Goal: Contribute content

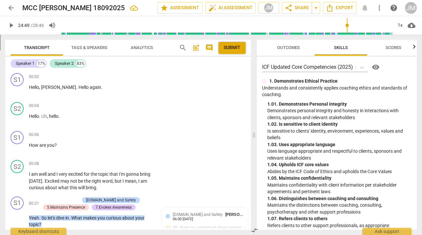
scroll to position [2847, 0]
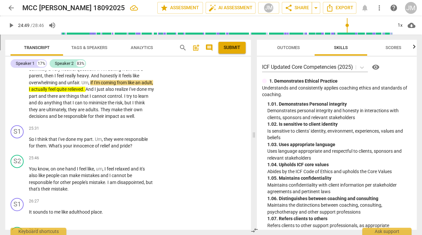
click at [13, 25] on span "play_arrow" at bounding box center [11, 25] width 8 height 8
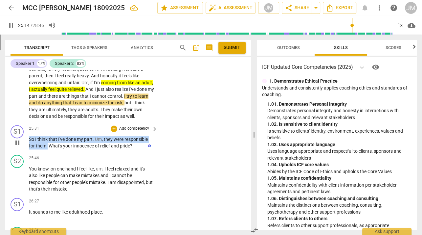
drag, startPoint x: 47, startPoint y: 155, endPoint x: 29, endPoint y: 147, distance: 19.7
click at [29, 147] on p "So I think that I've done my part . Um , they were responsible for them . What'…" at bounding box center [91, 142] width 125 height 13
click at [134, 131] on p "Add competency" at bounding box center [134, 128] width 31 height 6
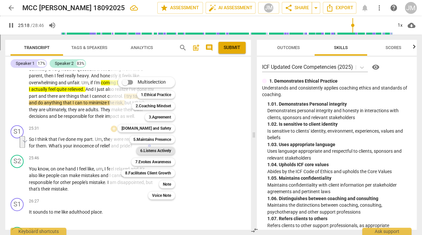
click at [141, 151] on b "6.Listens Actively" at bounding box center [155, 151] width 31 height 8
type input "1519"
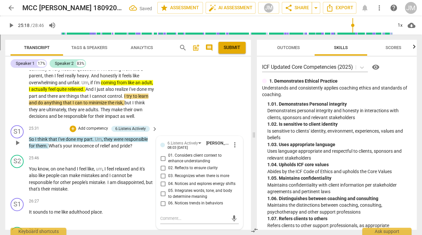
scroll to position [2847, 0]
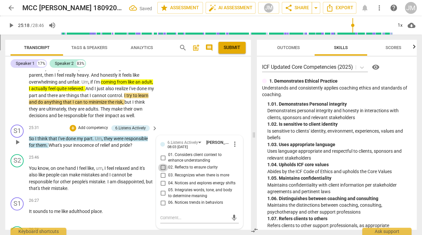
click at [161, 171] on input "02. Reflects to ensure clarity" at bounding box center [163, 167] width 11 height 8
checkbox input "true"
click at [162, 179] on input "03. Recognizes when there is more" at bounding box center [163, 175] width 11 height 8
checkbox input "true"
click at [102, 131] on p "Add competency" at bounding box center [93, 128] width 31 height 6
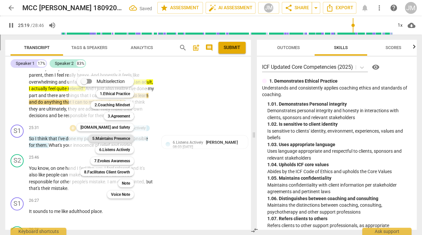
click at [104, 137] on b "5.Maintains Presence" at bounding box center [111, 138] width 38 height 8
type input "1520"
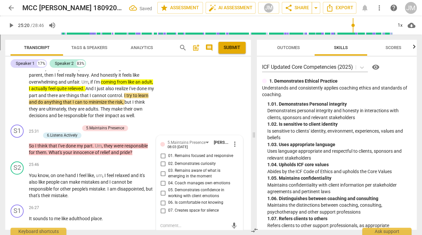
scroll to position [2932, 0]
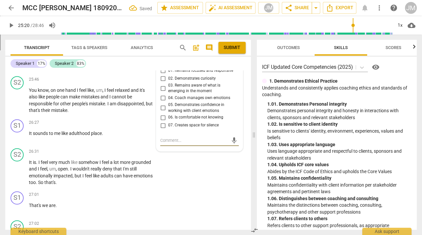
click at [163, 75] on input "01. Remains focused and responsive" at bounding box center [163, 71] width 11 height 8
checkbox input "true"
click at [161, 92] on input "03. Remains aware of what is emerging in the moment" at bounding box center [163, 88] width 11 height 8
checkbox input "true"
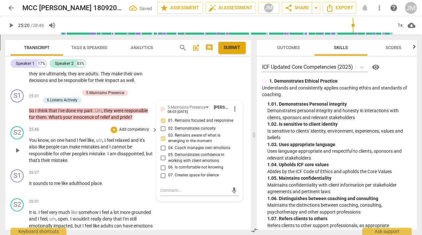
scroll to position [2882, 0]
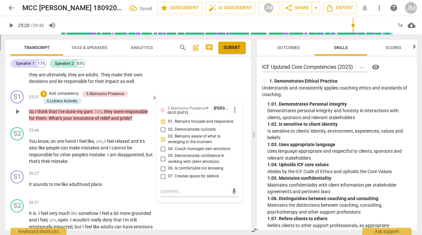
click at [140, 122] on p "So I think that I've done my part . Um , they were responsible for them . What'…" at bounding box center [91, 114] width 125 height 13
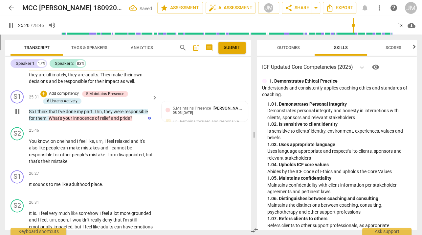
click at [16, 115] on span "pause" at bounding box center [17, 111] width 8 height 8
click at [16, 115] on span "play_arrow" at bounding box center [17, 111] width 8 height 8
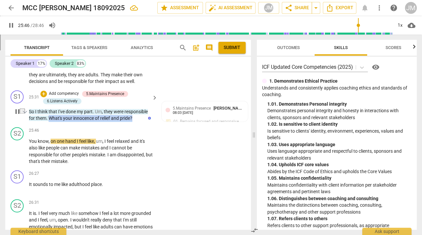
drag, startPoint x: 135, startPoint y: 126, endPoint x: 50, endPoint y: 127, distance: 85.1
click at [50, 122] on p "So I think that I've done my part . Um , they were responsible for them . What'…" at bounding box center [91, 114] width 125 height 13
click at [61, 97] on p "Add competency" at bounding box center [63, 94] width 31 height 6
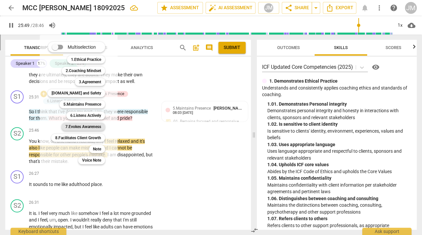
click at [76, 130] on b "7.Evokes Awareness" at bounding box center [83, 127] width 36 height 8
type input "1549"
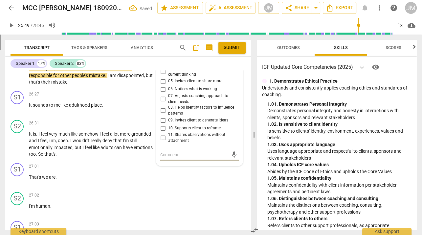
scroll to position [2960, 0]
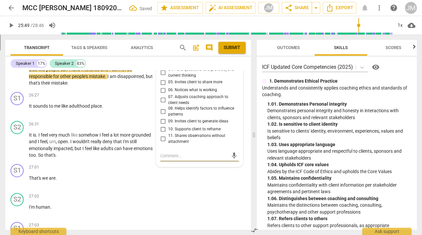
click at [164, 86] on input "05. Invites client to share more" at bounding box center [163, 82] width 11 height 8
checkbox input "true"
click at [162, 115] on input "08. Helps identify factors to influence patterns" at bounding box center [163, 111] width 11 height 8
checkbox input "true"
click at [160, 125] on input "09. Invites client to generate ideas" at bounding box center [163, 121] width 11 height 8
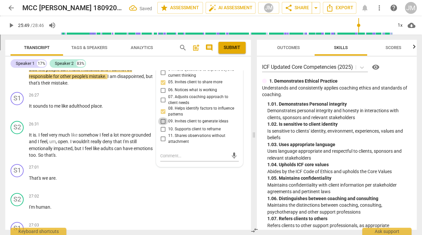
checkbox input "true"
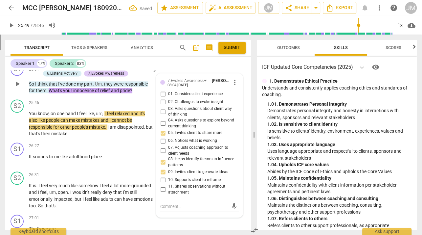
scroll to position [2900, 0]
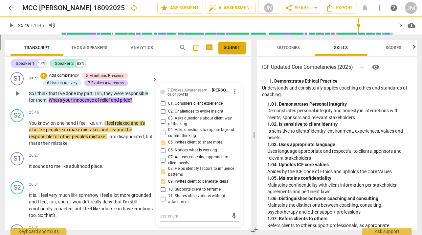
click at [67, 79] on p "Add competency" at bounding box center [63, 76] width 31 height 6
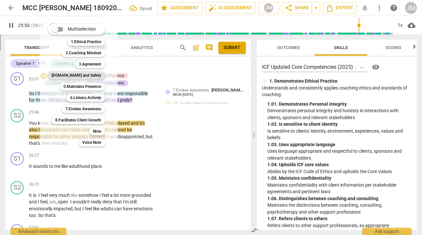
click at [83, 77] on b "[DOMAIN_NAME] and Safety" at bounding box center [77, 75] width 50 height 8
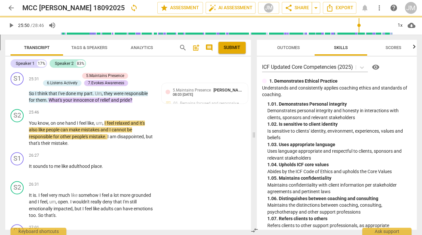
type input "1550"
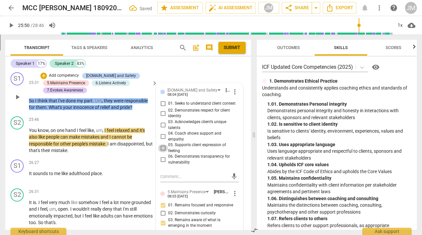
click at [163, 152] on input "05. Supports client expression of feeling" at bounding box center [163, 148] width 11 height 8
checkbox input "true"
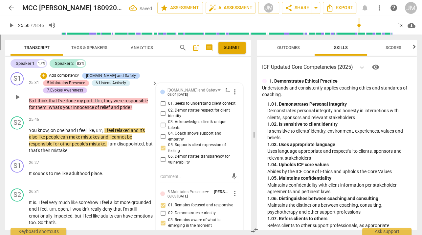
click at [80, 86] on div "5.Maintains Presence" at bounding box center [66, 83] width 38 height 6
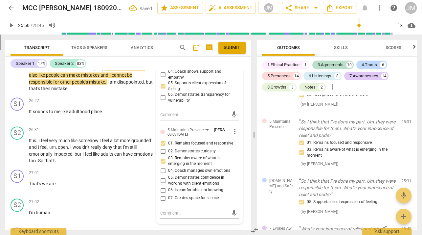
scroll to position [2962, 0]
click at [162, 193] on input "06. Is comfortable not knowing" at bounding box center [163, 190] width 11 height 8
checkbox input "true"
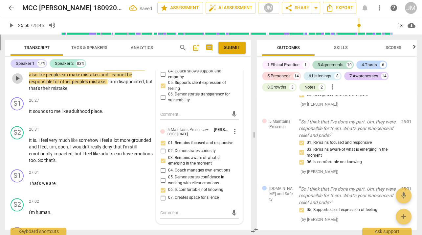
click at [17, 82] on span "play_arrow" at bounding box center [17, 78] width 8 height 8
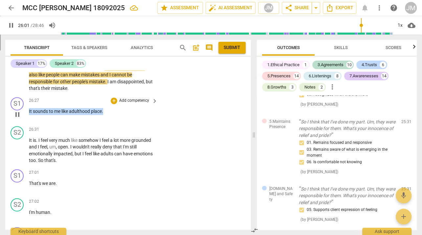
drag, startPoint x: 105, startPoint y: 121, endPoint x: 27, endPoint y: 119, distance: 78.5
click at [26, 119] on div "S1 play_arrow pause 26:27 + Add competency keyboard_arrow_right It sounds to me…" at bounding box center [128, 108] width 246 height 29
click at [141, 103] on p "Add competency" at bounding box center [134, 101] width 31 height 6
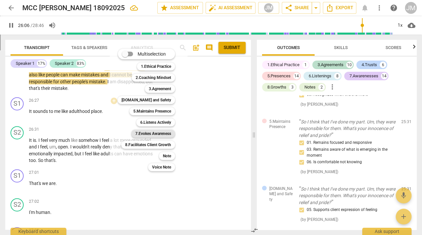
click at [172, 133] on div "7.Evokes Awareness" at bounding box center [153, 133] width 44 height 8
type input "1567"
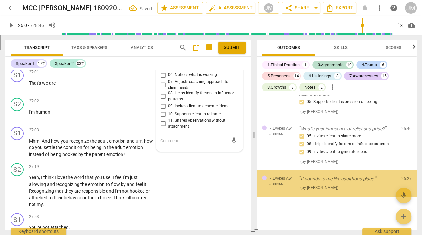
scroll to position [3266, 0]
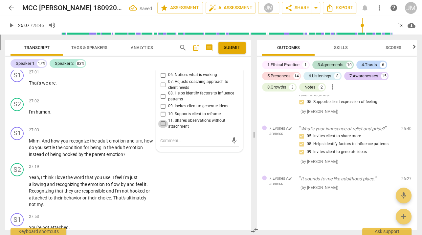
click at [160, 127] on input "11. Shares observations without attachment" at bounding box center [163, 124] width 11 height 8
checkbox input "true"
click at [166, 144] on textarea at bounding box center [194, 140] width 68 height 6
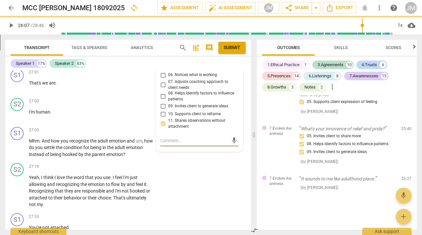
type textarea "Y"
type textarea "Ye"
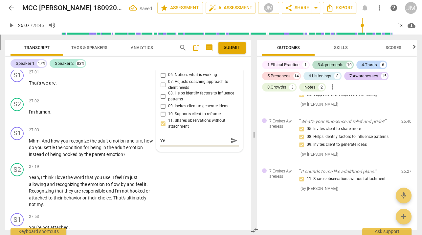
type textarea "Yes"
type textarea "Yes,"
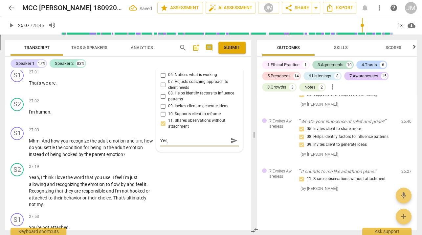
type textarea "Yes,"
type textarea "Yes, a"
type textarea "Yes, an"
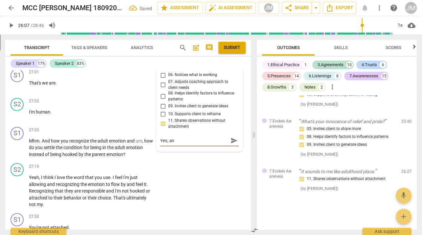
type textarea "Yes, and"
type textarea "Yes, and w"
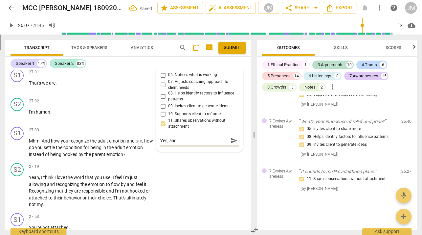
type textarea "Yes, and w"
type textarea "Yes, and wh"
type textarea "Yes, and wha"
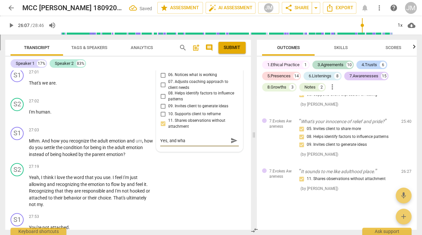
type textarea "Yes, and what"
type textarea "Yes, and what i"
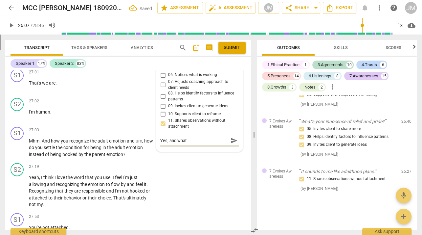
type textarea "Yes, and what i"
type textarea "Yes, and what is"
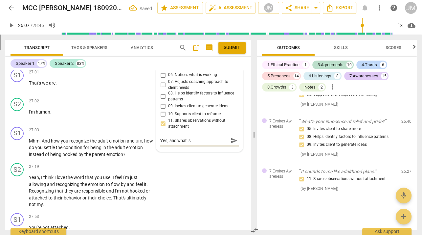
type textarea "Yes, and what is t"
type textarea "Yes, and what is th"
type textarea "Yes, and what is the"
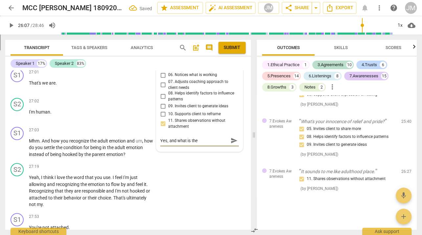
type textarea "Yes, and what is the"
type textarea "Yes, and what is the p"
type textarea "Yes, and what is the pr"
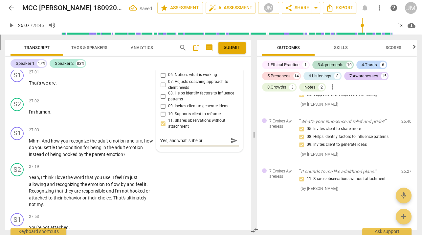
type textarea "Yes, and what is the pru"
type textarea "Yes, and what is the prup"
type textarea "Yes, and what is the prupo"
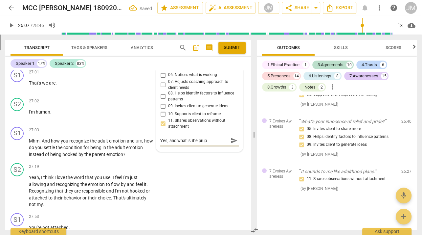
type textarea "Yes, and what is the prupo"
type textarea "Yes, and what is the prup"
type textarea "Yes, and what is the pru"
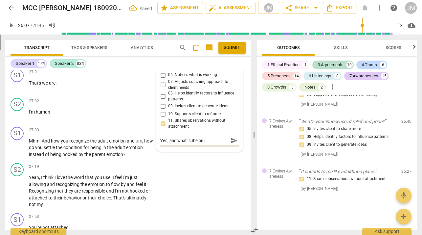
type textarea "Yes, and what is the pr"
type textarea "Yes, and what is the p"
type textarea "Yes, and what is the pu"
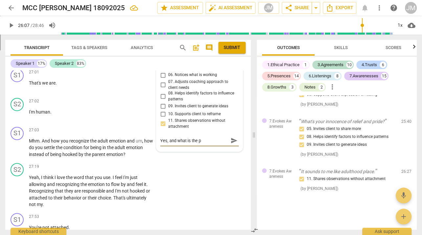
type textarea "Yes, and what is the pu"
type textarea "Yes, and what is the pup"
type textarea "Yes, and what is the pupr"
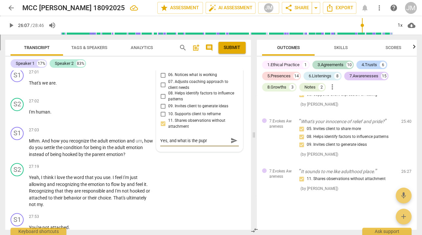
type textarea "Yes, and what is the puprp"
type textarea "Yes, and what is the puprpo"
type textarea "Yes, and what is the puprp"
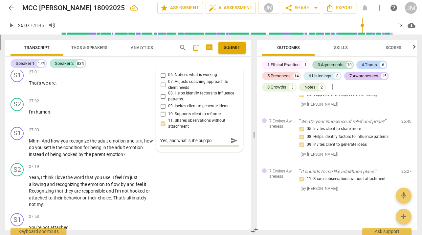
type textarea "Yes, and what is the puprp"
type textarea "Yes, and what is the pupr"
type textarea "Yes, and what is the pup"
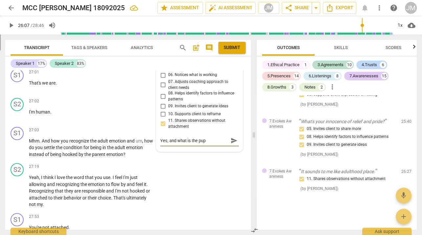
type textarea "Yes, and what is the pu"
type textarea "Yes, and what is the pur"
type textarea "Yes, and what is the purp"
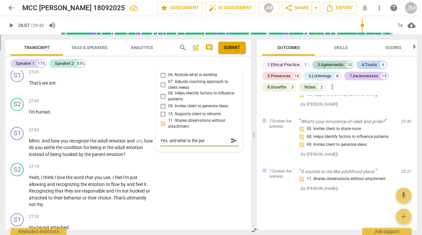
type textarea "Yes, and what is the purp"
type textarea "Yes, and what is the purpo"
type textarea "Yes, and what is the purpos"
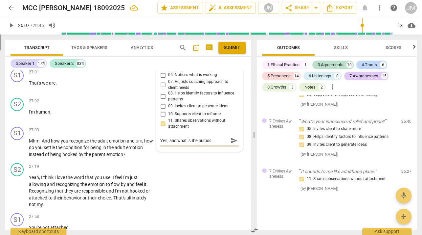
type textarea "Yes, and what is the purpose"
type textarea "Yes, and what is the purpose t"
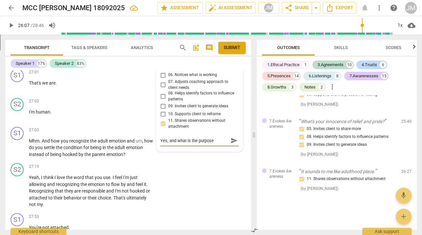
type textarea "Yes, and what is the purpose t"
type textarea "Yes, and what is the purpose to"
type textarea "Yes, and what is the purpose to i"
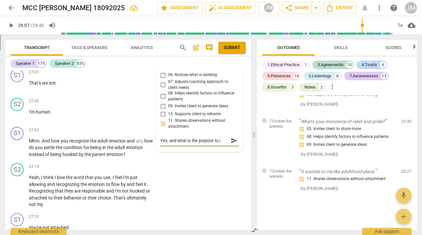
type textarea "Yes, and what is the purpose to in"
type textarea "Yes, and what is the purpose to inc"
type textarea "Yes, and what is the purpose to incl"
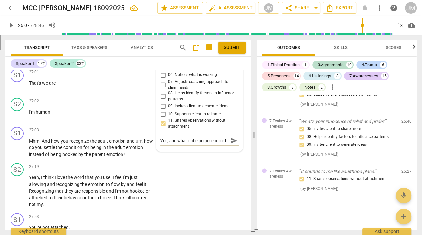
type textarea "Yes, and what is the purpose to inclu"
type textarea "Yes, and what is the purpose to includ"
type textarea "Yes, and what is the purpose to include"
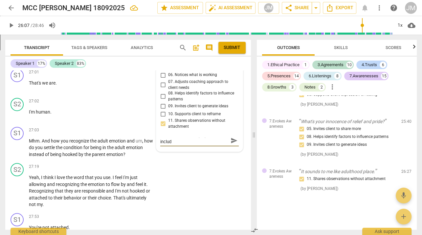
type textarea "Yes, and what is the purpose to include"
type textarea "Yes, and what is the purpose to include ""
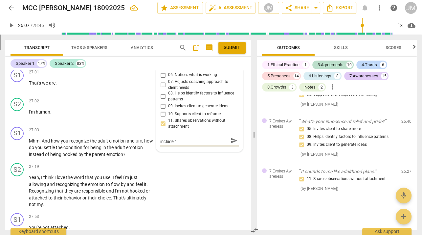
type textarea "Yes, and what is the purpose to include "t"
type textarea "Yes, and what is the purpose to include "to"
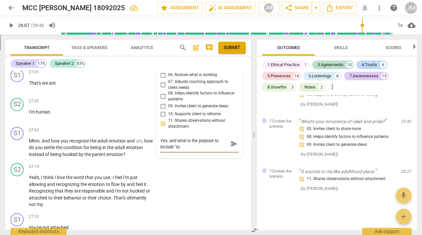
type textarea "Yes, and what is the purpose to include "to m"
type textarea "Yes, and what is the purpose to include "to me"
type textarea "Yes, and what is the purpose to include "to me""
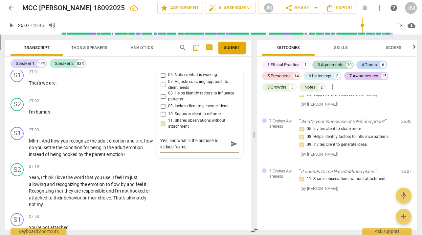
type textarea "Yes, and what is the purpose to include "to me""
type textarea "Yes, and what is the purpose to include "to me"?"
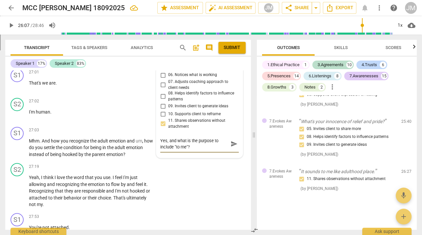
type textarea "Yes, and what is the purpose to include "to me"? T"
type textarea "Yes, and what is the purpose to include "to me"? To"
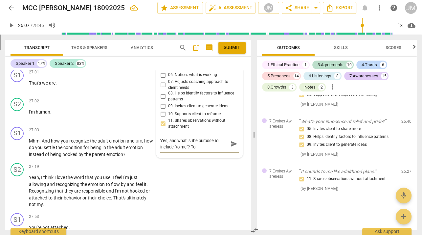
type textarea "Yes, and what is the purpose to include "to me"? To"
type textarea "Yes, and what is the purpose to include "to me"? To s"
type textarea "Yes, and what is the purpose to include "to me"? To st"
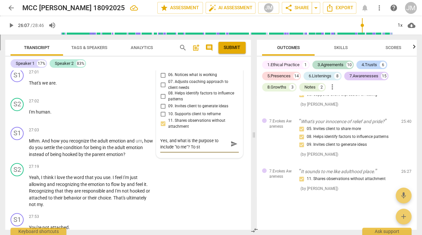
type textarea "Yes, and what is the purpose to include "to me"? To ste"
type textarea "Yes, and what is the purpose to include "to me"? To ster"
type textarea "Yes, and what is the purpose to include "to me"? To [PERSON_NAME]"
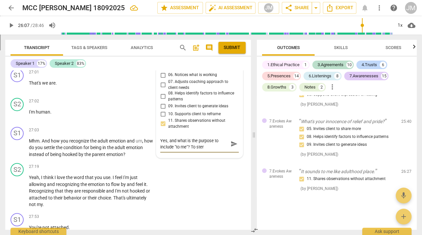
type textarea "Yes, and what is the purpose to include "to me"? To [PERSON_NAME]"
type textarea "Yes, and what is the purpose to include "to me"? To sterng"
type textarea "Yes, and what is the purpose to include "to me"? To sterngt"
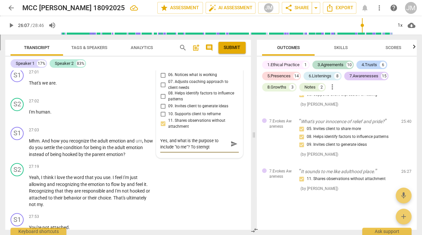
type textarea "Yes, and what is the purpose to include "to me"? To sterngth"
type textarea "Yes, and what is the purpose to include "to me"? To sterngthe"
type textarea "Yes, and what is the purpose to include "to me"? To sterngth"
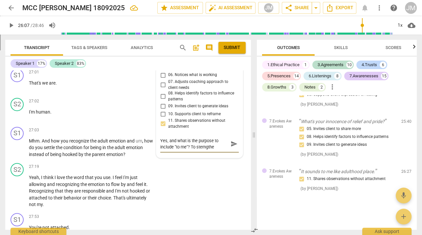
type textarea "Yes, and what is the purpose to include "to me"? To sterngth"
type textarea "Yes, and what is the purpose to include "to me"? To sterngt"
type textarea "Yes, and what is the purpose to include "to me"? To sterng"
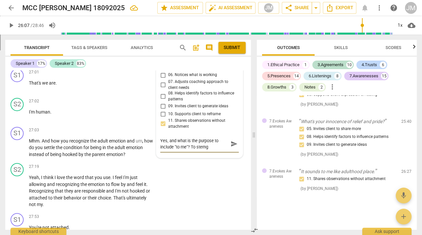
type textarea "Yes, and what is the purpose to include "to me"? To [PERSON_NAME]"
type textarea "Yes, and what is the purpose to include "to me"? To ster"
type textarea "Yes, and what is the purpose to include "to me"? To ste"
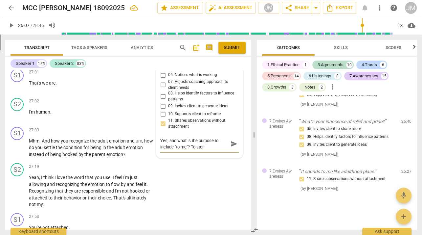
type textarea "Yes, and what is the purpose to include "to me"? To ste"
type textarea "Yes, and what is the purpose to include "to me"? To st"
type textarea "Yes, and what is the purpose to include "to me"? To str"
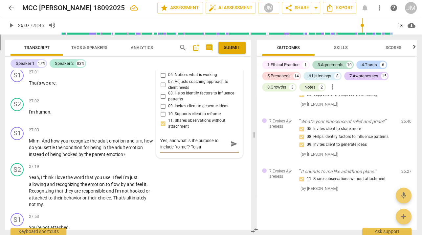
type textarea "Yes, and what is the purpose to include "to me"? To stre"
type textarea "Yes, and what is the purpose to include "to me"? To stren"
type textarea "Yes, and what is the purpose to include "to me"? To [PERSON_NAME]"
type textarea "Yes, and what is the purpose to include "to me"? To strengh"
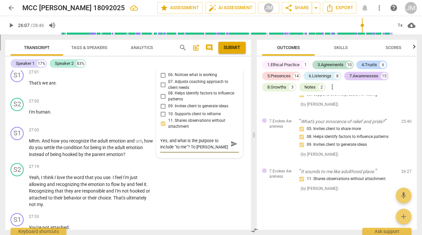
type textarea "Yes, and what is the purpose to include "to me"? To strengh"
type textarea "Yes, and what is the purpose to include "to me"? To strenght"
type textarea "Yes, and what is the purpose to include "to me"? To strenghte"
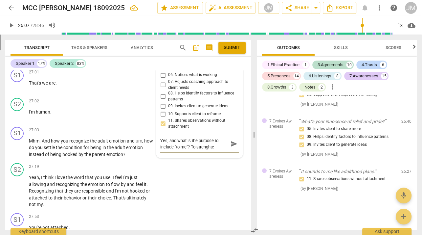
type textarea "Yes, and what is the purpose to include "to me"? To strenght"
type textarea "Yes, and what is the purpose to include "to me"? To strengh"
type textarea "Yes, and what is the purpose to include "to me"? To [PERSON_NAME]"
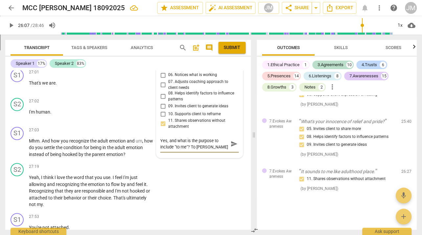
type textarea "Yes, and what is the purpose to include "to me"? To strengt"
type textarea "Yes, and what is the purpose to include "to me"? To strength"
type textarea "Yes, and what is the purpose to include "to me"? To strengthe"
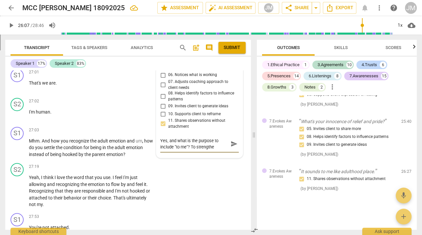
type textarea "Yes, and what is the purpose to include "to me"? To strengthen"
type textarea "Yes, and what is the purpose to include "to me"? To strengthen,"
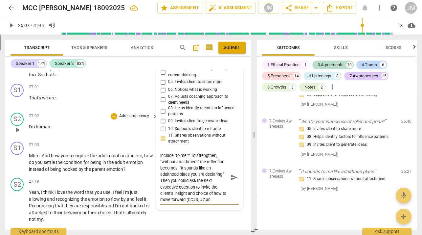
scroll to position [12, 0]
click at [232, 181] on span "send" at bounding box center [234, 176] width 7 height 7
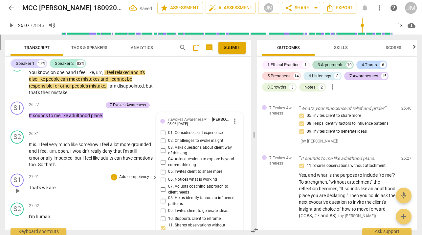
scroll to position [2929, 0]
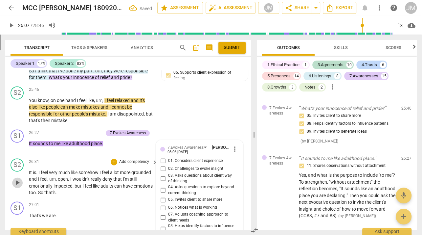
click at [18, 186] on span "play_arrow" at bounding box center [17, 182] width 8 height 8
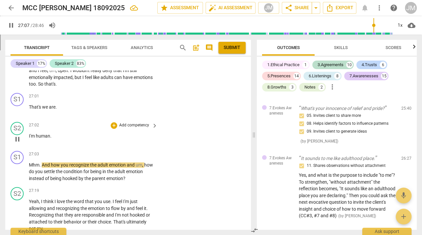
scroll to position [3039, 0]
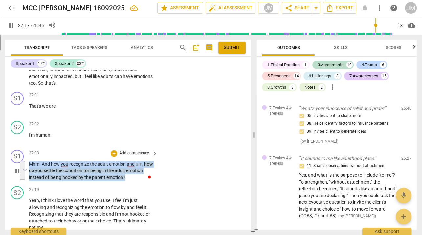
drag, startPoint x: 144, startPoint y: 185, endPoint x: 29, endPoint y: 172, distance: 116.0
click at [29, 172] on p "Mhm . And how you recognize the adult emotion and um , how do you settle the co…" at bounding box center [91, 170] width 125 height 20
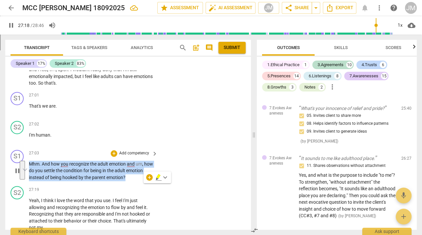
click at [128, 156] on p "Add competency" at bounding box center [134, 153] width 31 height 6
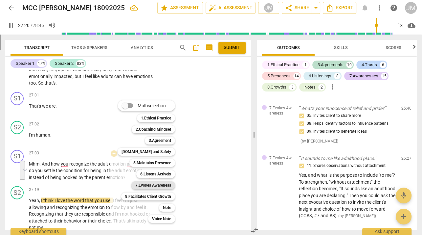
click at [153, 184] on b "7.Evokes Awareness" at bounding box center [153, 185] width 36 height 8
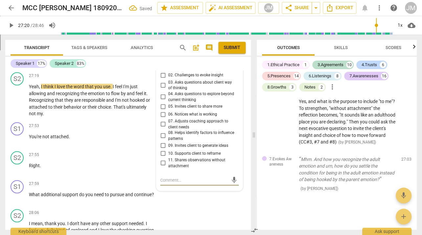
scroll to position [3126, 0]
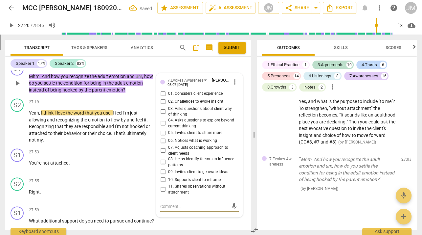
click at [163, 105] on input "02. Challenges to evoke insight" at bounding box center [163, 102] width 11 height 8
click at [161, 127] on input "04. Asks questions to explore beyond current thinking" at bounding box center [163, 123] width 11 height 8
click at [161, 136] on input "05. Invites client to share more" at bounding box center [163, 132] width 11 height 8
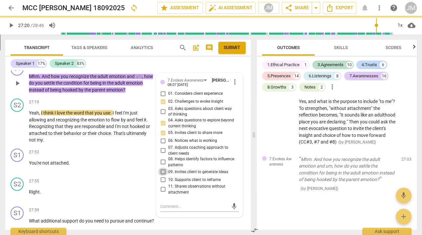
click at [163, 175] on input "09. Invites client to generate ideas" at bounding box center [163, 171] width 11 height 8
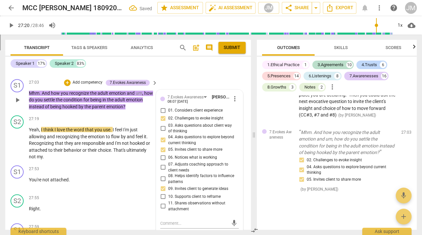
scroll to position [3102, 0]
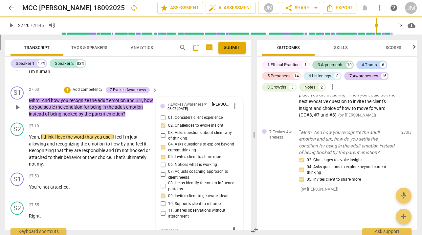
click at [92, 93] on p "Add competency" at bounding box center [87, 90] width 31 height 6
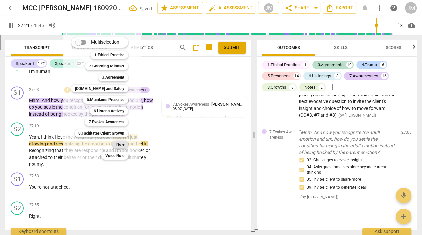
click at [119, 143] on b "Note" at bounding box center [120, 144] width 8 height 8
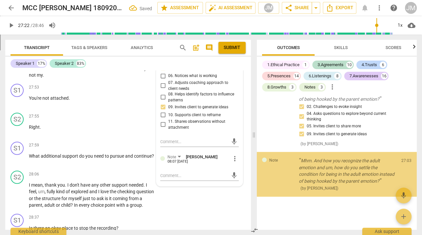
scroll to position [3454, 0]
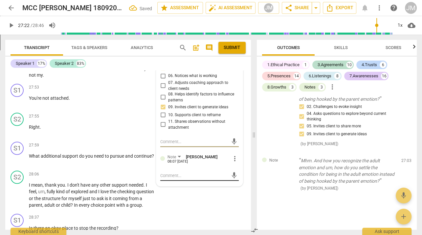
click at [167, 178] on textarea at bounding box center [194, 175] width 68 height 6
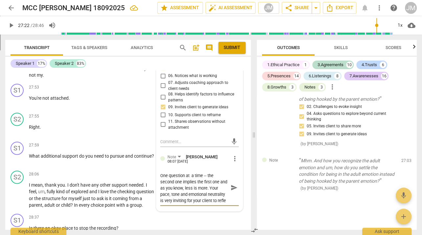
scroll to position [5, 0]
click at [233, 191] on span "send" at bounding box center [234, 187] width 7 height 7
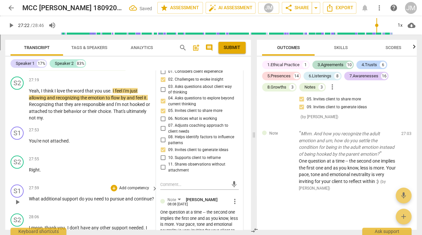
scroll to position [3080, 0]
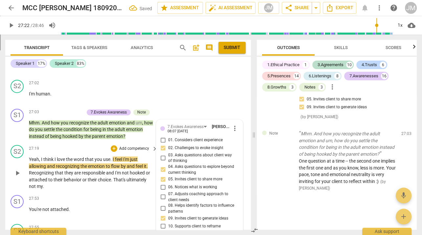
click at [17, 176] on span "play_arrow" at bounding box center [17, 173] width 8 height 8
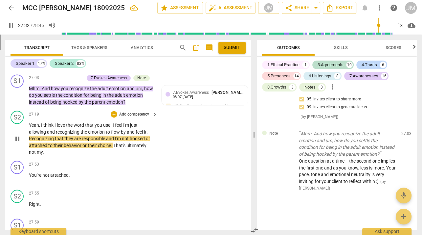
scroll to position [3114, 0]
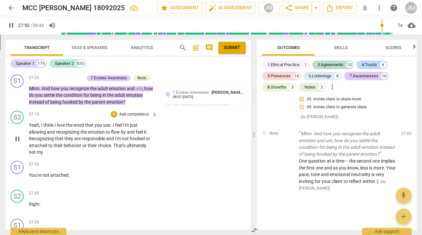
click at [42, 154] on span "my" at bounding box center [40, 151] width 6 height 5
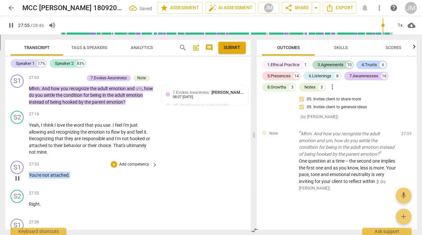
drag, startPoint x: 72, startPoint y: 183, endPoint x: 28, endPoint y: 181, distance: 44.7
click at [28, 181] on div "S1 play_arrow pause 27:53 + Add competency keyboard_arrow_right You're not atta…" at bounding box center [128, 172] width 246 height 29
click at [123, 167] on p "Add competency" at bounding box center [134, 164] width 31 height 6
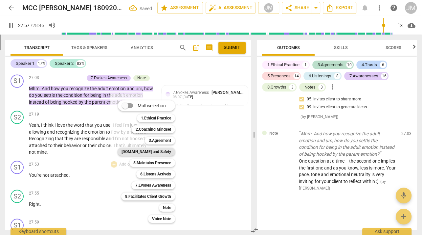
click at [161, 151] on b "[DOMAIN_NAME] and Safety" at bounding box center [147, 151] width 50 height 8
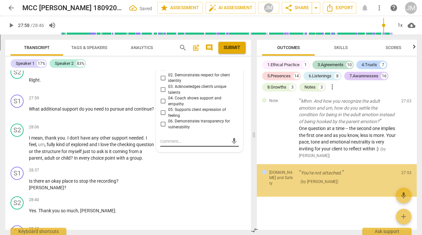
scroll to position [3508, 0]
click at [162, 117] on input "05. Supports client expression of feeling" at bounding box center [163, 113] width 11 height 8
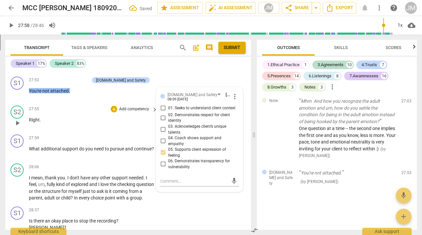
scroll to position [3171, 0]
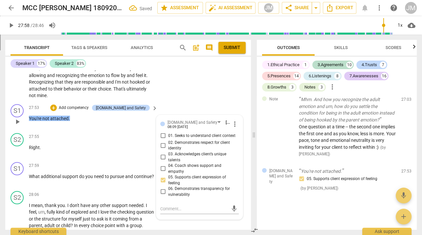
click at [80, 110] on p "Add competency" at bounding box center [73, 107] width 31 height 6
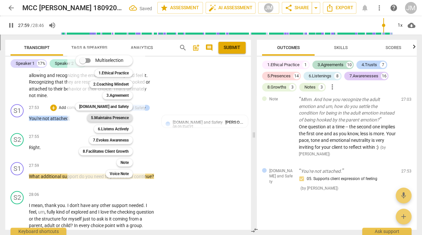
click at [120, 120] on b "5.Maintains Presence" at bounding box center [110, 118] width 38 height 8
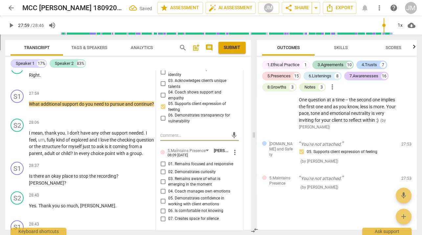
scroll to position [3265, 0]
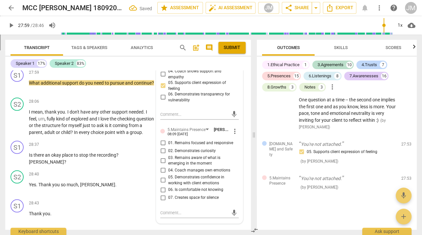
click at [178, 146] on span "01. Remains focused and responsive" at bounding box center [200, 143] width 65 height 6
click at [168, 147] on input "01. Remains focused and responsive" at bounding box center [163, 143] width 11 height 8
click at [177, 154] on span "02. Demonstrates curiosity" at bounding box center [192, 151] width 48 height 6
click at [168, 155] on input "02. Demonstrates curiosity" at bounding box center [163, 151] width 11 height 8
click at [173, 166] on span "03. Remains aware of what is emerging in the moment" at bounding box center [202, 160] width 68 height 11
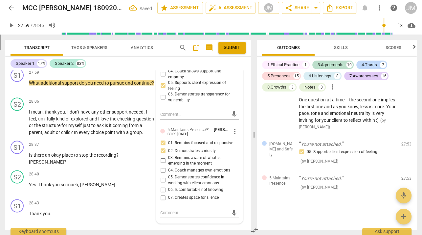
click at [168, 164] on input "03. Remains aware of what is emerging in the moment" at bounding box center [163, 160] width 11 height 8
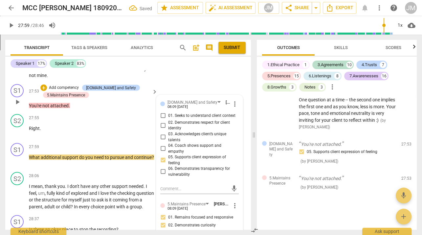
scroll to position [3185, 0]
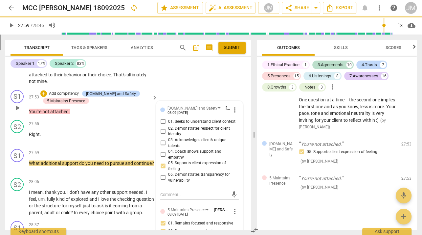
click at [73, 96] on p "Add competency" at bounding box center [63, 93] width 31 height 6
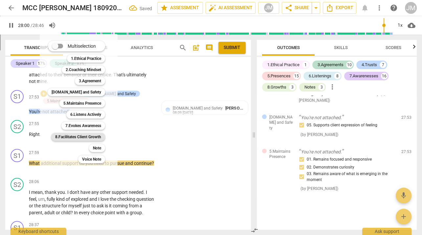
click at [91, 140] on b "8.Facilitates Client Growth" at bounding box center [78, 137] width 46 height 8
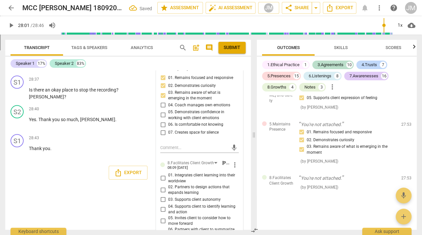
scroll to position [3396, 0]
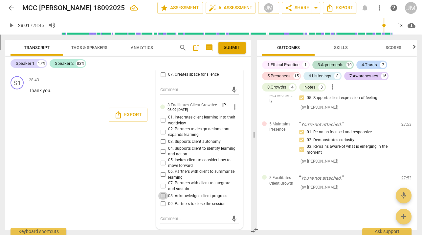
click at [162, 195] on input "08. Acknowledges client progress" at bounding box center [163, 196] width 11 height 8
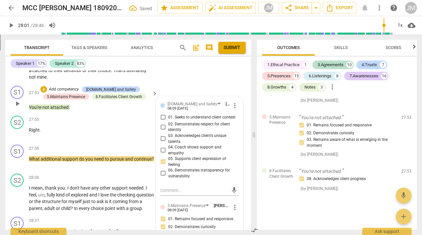
scroll to position [3185, 0]
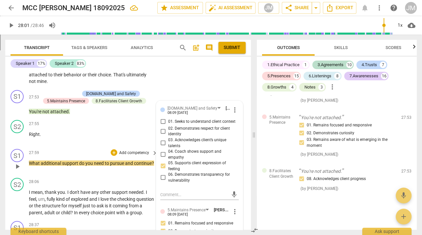
click at [142, 155] on p "Add competency" at bounding box center [134, 152] width 31 height 6
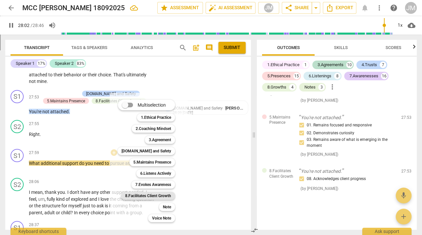
click at [149, 197] on b "8.Facilitates Client Growth" at bounding box center [148, 196] width 46 height 8
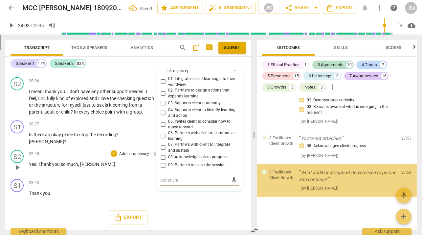
scroll to position [3635, 0]
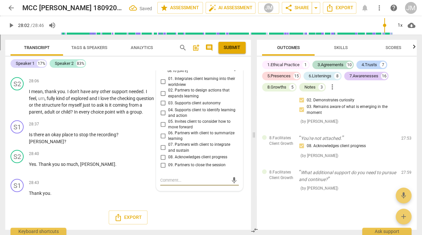
click at [161, 99] on input "03. Supports client autonomy" at bounding box center [163, 103] width 11 height 8
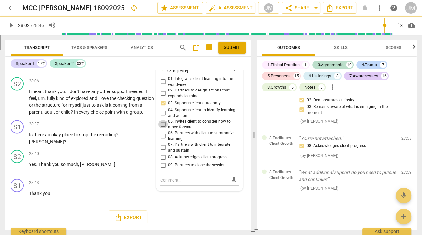
click at [161, 120] on input "05. Invites client to consider how to move forward" at bounding box center [163, 124] width 11 height 8
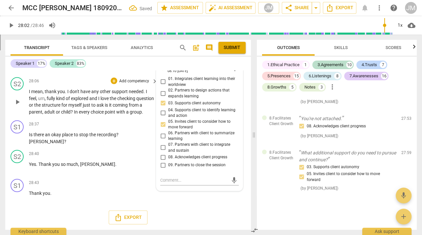
scroll to position [3247, 0]
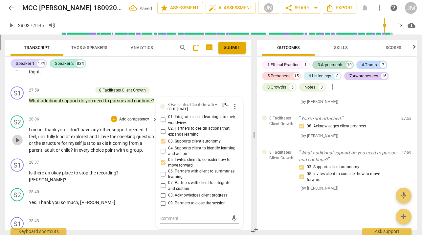
click at [16, 144] on span "play_arrow" at bounding box center [17, 140] width 8 height 8
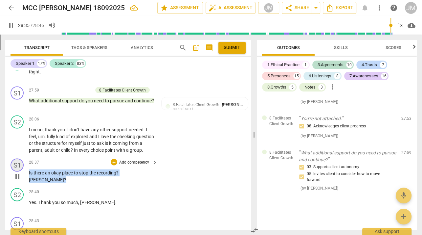
drag, startPoint x: 137, startPoint y: 188, endPoint x: 14, endPoint y: 185, distance: 122.9
click at [14, 185] on div "S1 play_arrow pause 28:37 + Add competency keyboard_arrow_right Is there an oka…" at bounding box center [128, 171] width 246 height 30
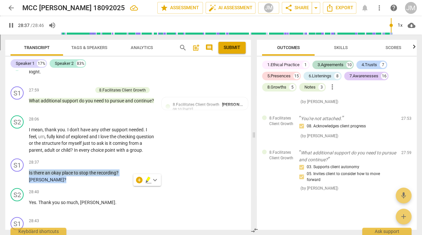
click at [147, 179] on icon "button" at bounding box center [148, 178] width 4 height 5
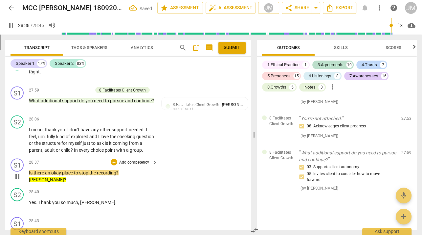
click at [135, 165] on p "Add competency" at bounding box center [134, 162] width 31 height 6
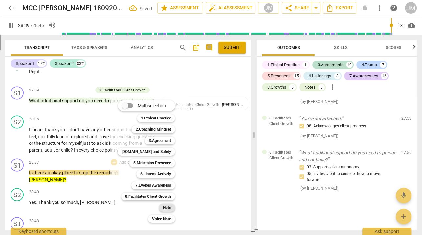
click at [164, 206] on b "Note" at bounding box center [167, 207] width 8 height 8
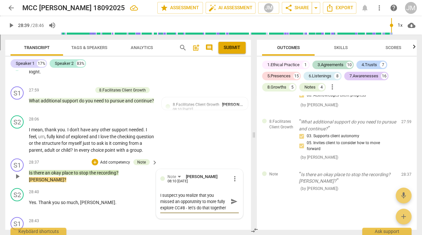
scroll to position [6, 0]
click at [194, 211] on textarea "I suspect you realize that you missed an opporutnity to more fully explore CC#8…" at bounding box center [194, 201] width 68 height 19
click at [231, 205] on span "send" at bounding box center [234, 201] width 7 height 7
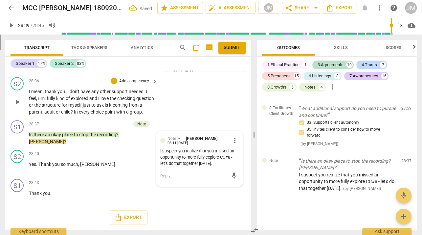
scroll to position [3299, 0]
click at [128, 217] on span "Export" at bounding box center [128, 217] width 28 height 8
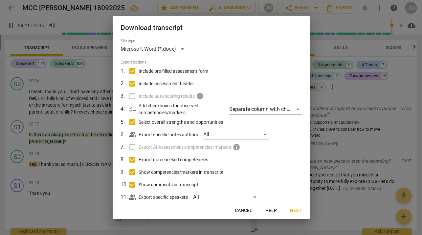
click at [300, 209] on span "Next" at bounding box center [296, 210] width 12 height 7
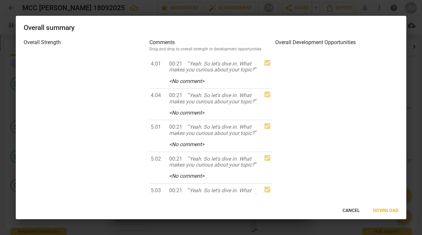
click at [390, 210] on span "Download" at bounding box center [385, 210] width 25 height 7
